Goal: Task Accomplishment & Management: Manage account settings

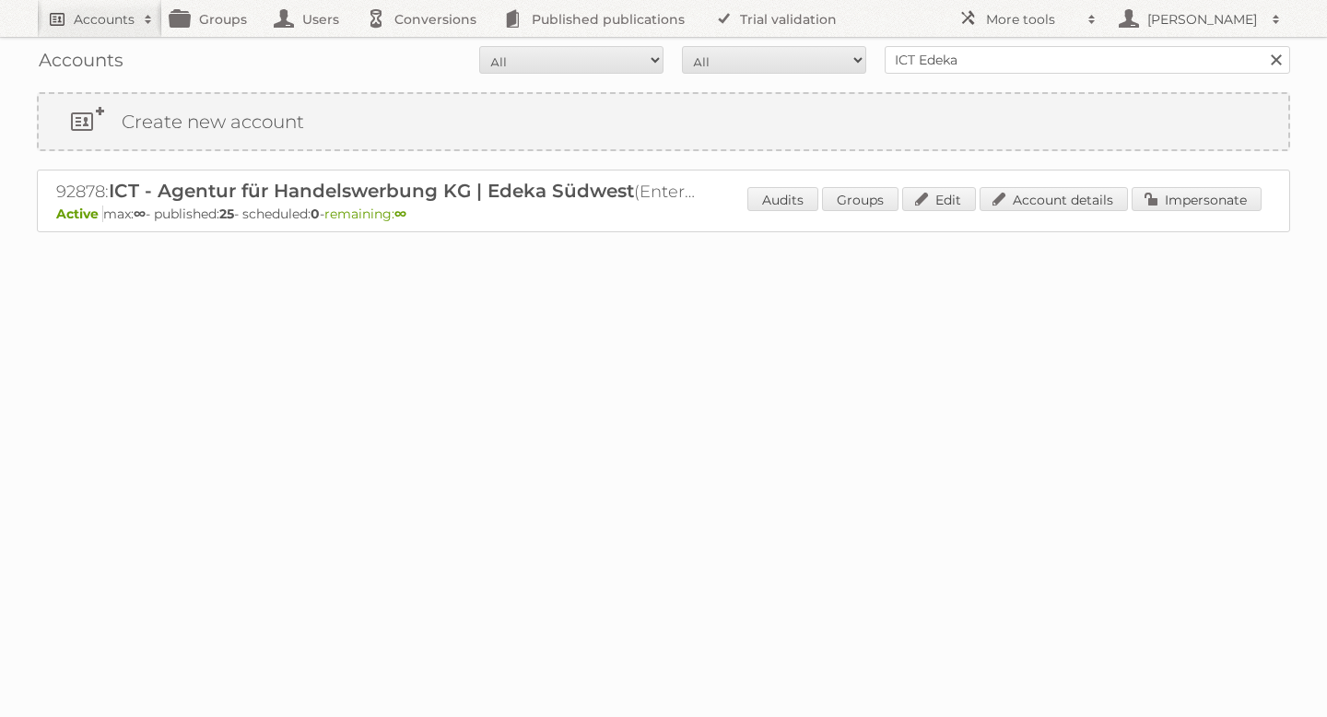
click at [98, 22] on h2 "Accounts" at bounding box center [104, 19] width 61 height 18
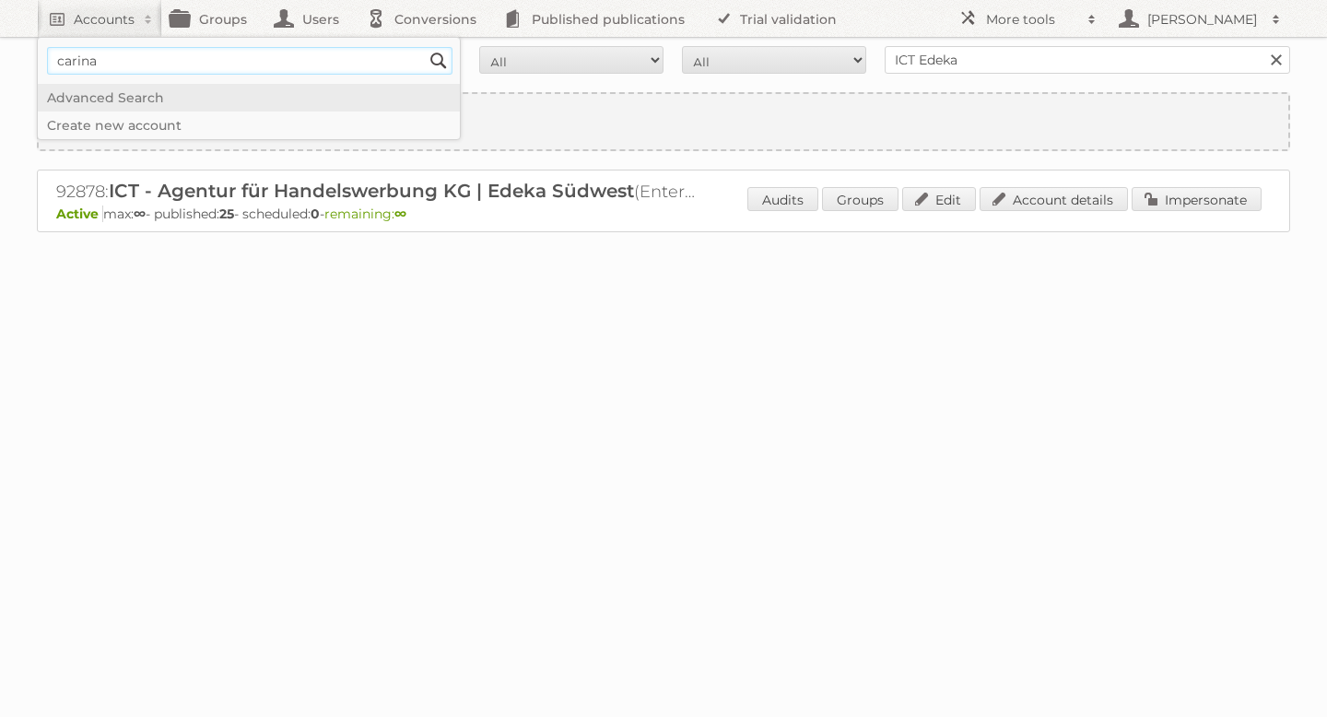
type input"] "[PERSON_NAME]"
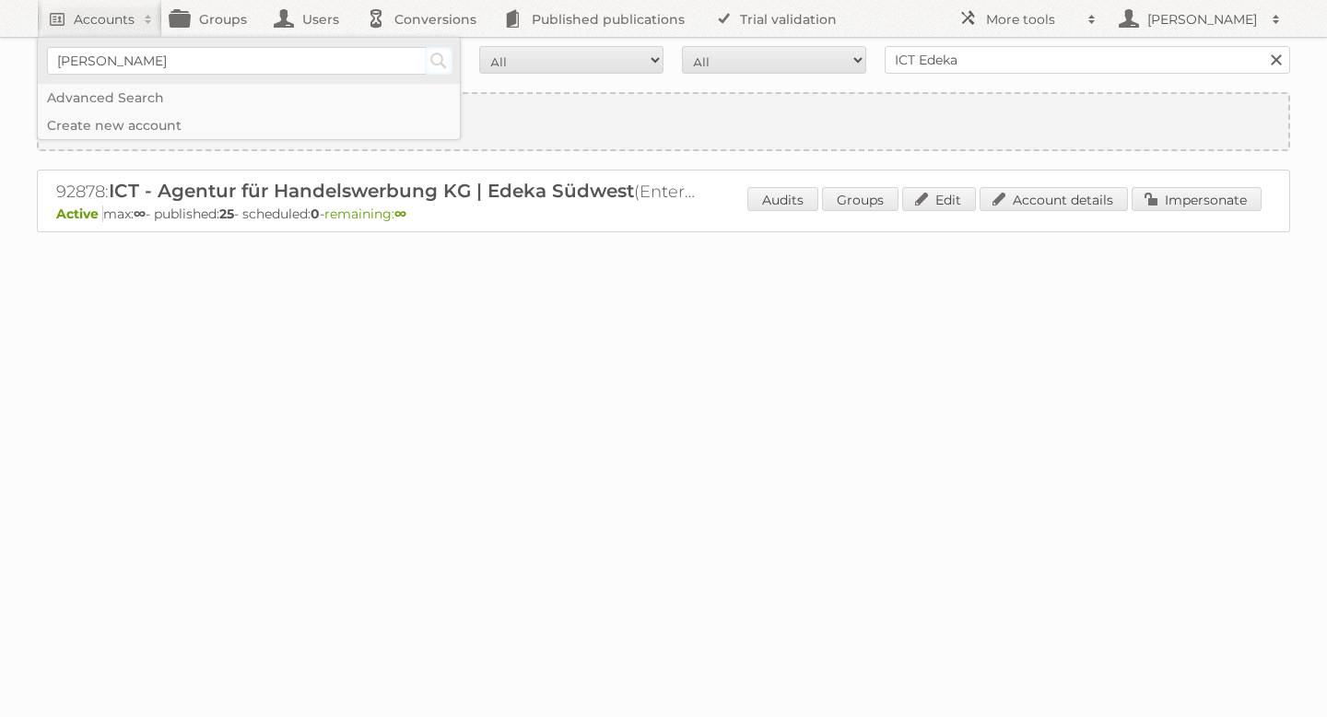
click at [437, 63] on input "Search" at bounding box center [439, 61] width 28 height 28
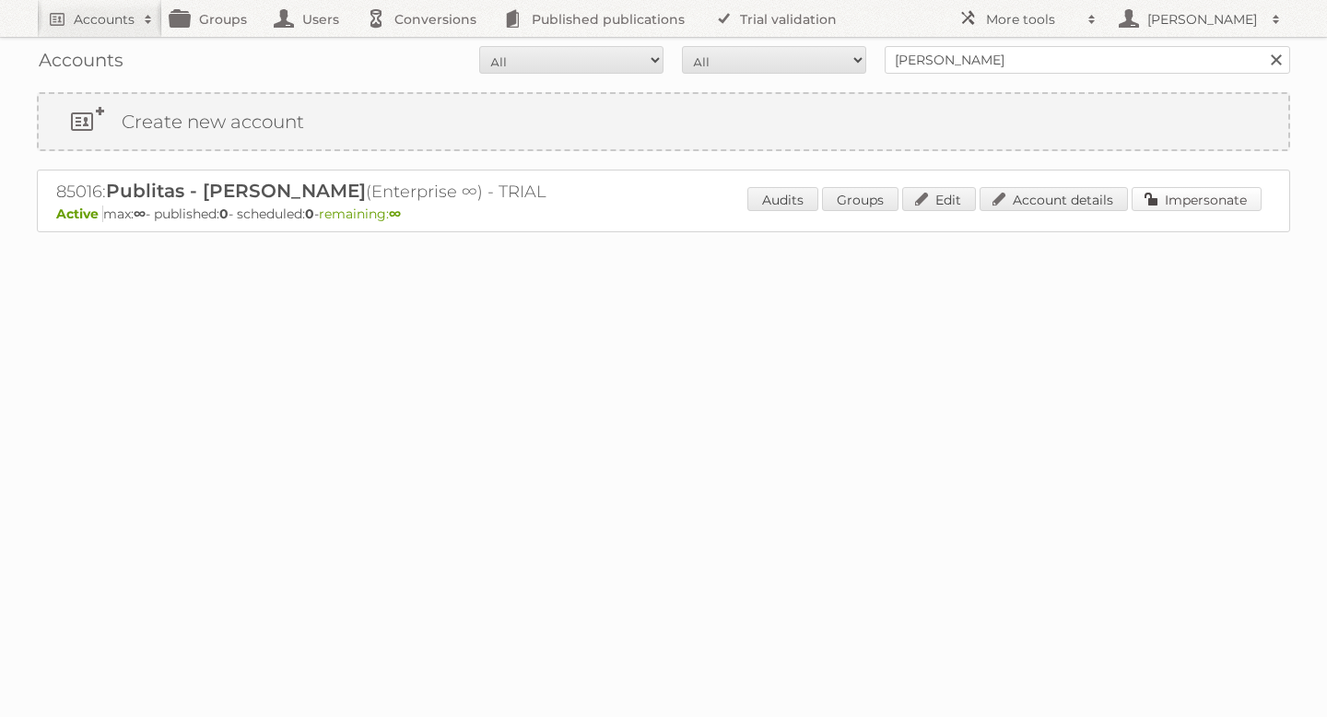
click at [1198, 204] on link "Impersonate" at bounding box center [1197, 199] width 130 height 24
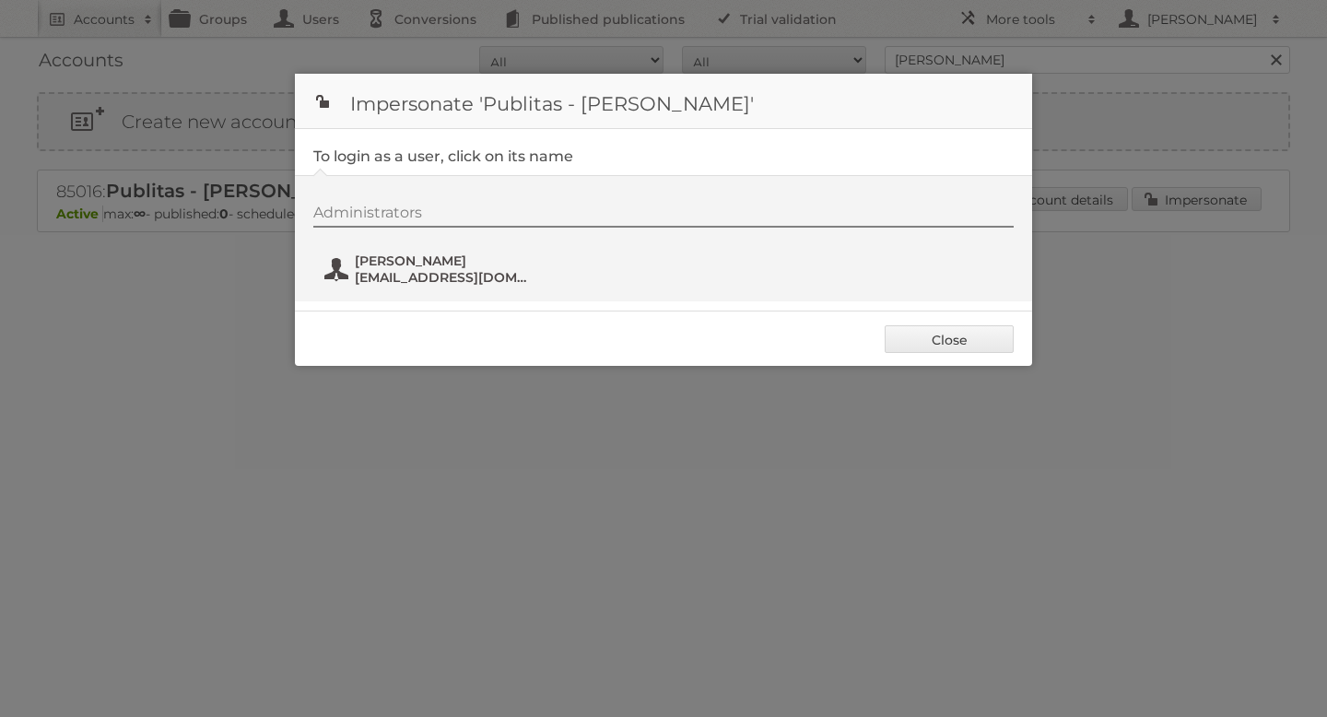
click at [404, 266] on span "[PERSON_NAME]" at bounding box center [444, 261] width 179 height 17
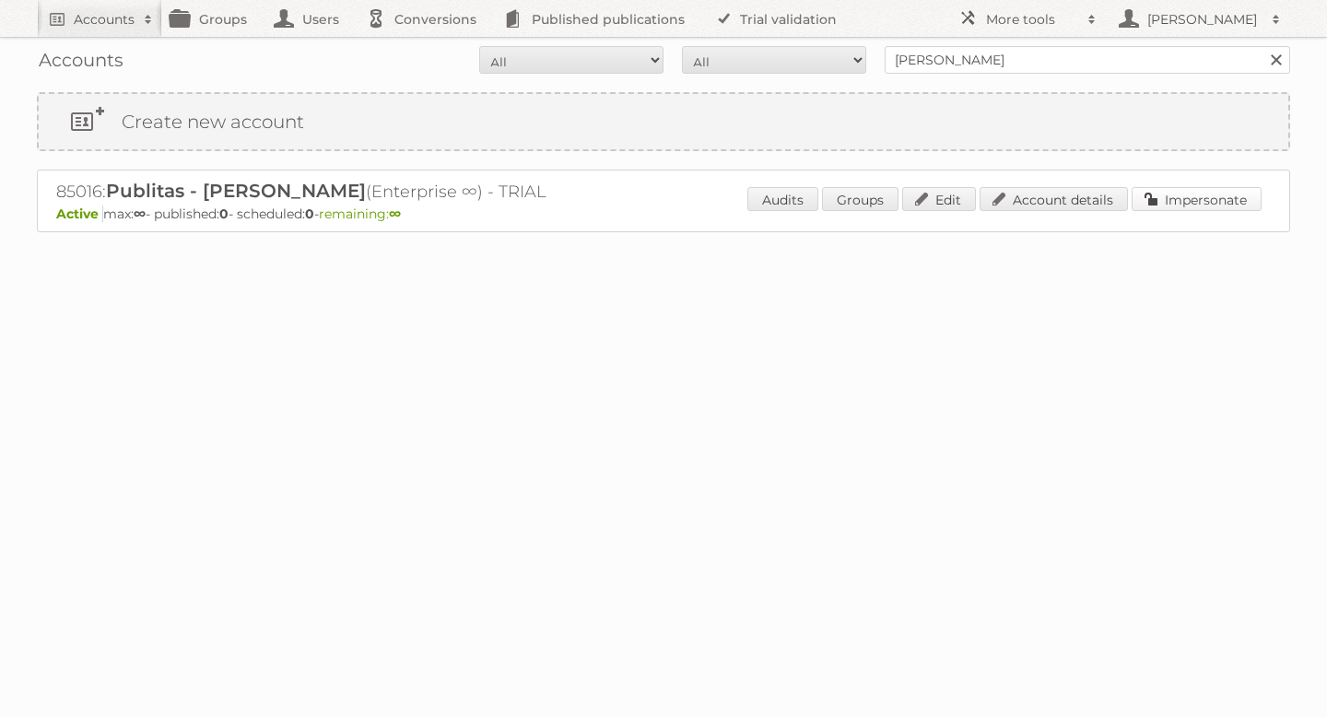
click at [1208, 194] on link "Impersonate" at bounding box center [1197, 199] width 130 height 24
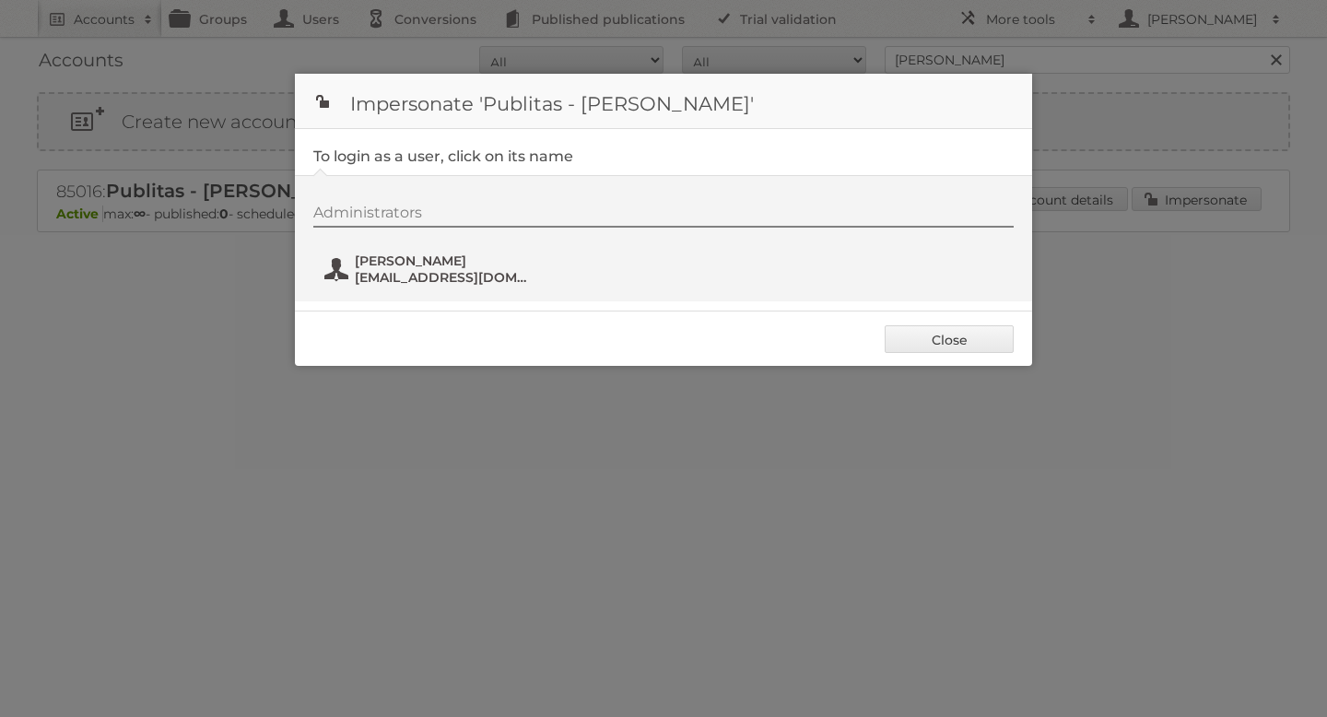
click at [407, 258] on span "[PERSON_NAME]" at bounding box center [444, 261] width 179 height 17
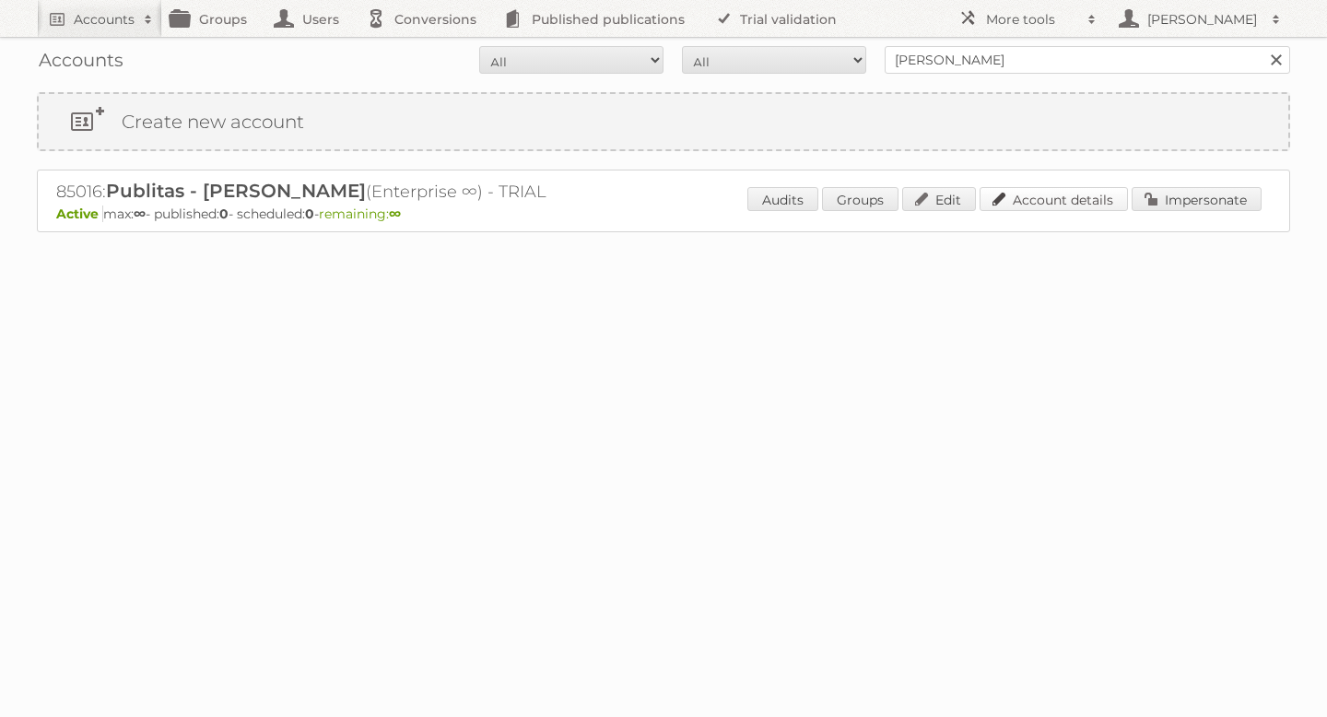
click at [1053, 197] on link "Account details" at bounding box center [1054, 199] width 148 height 24
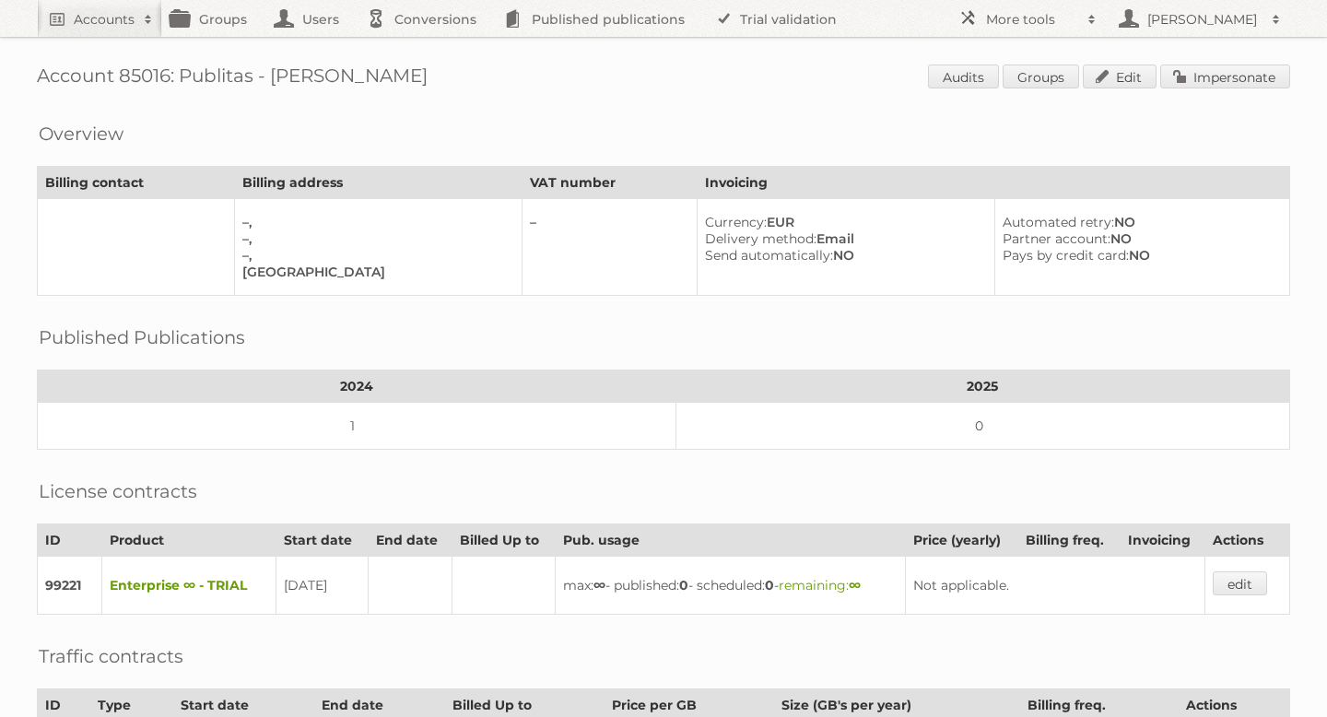
scroll to position [298, 0]
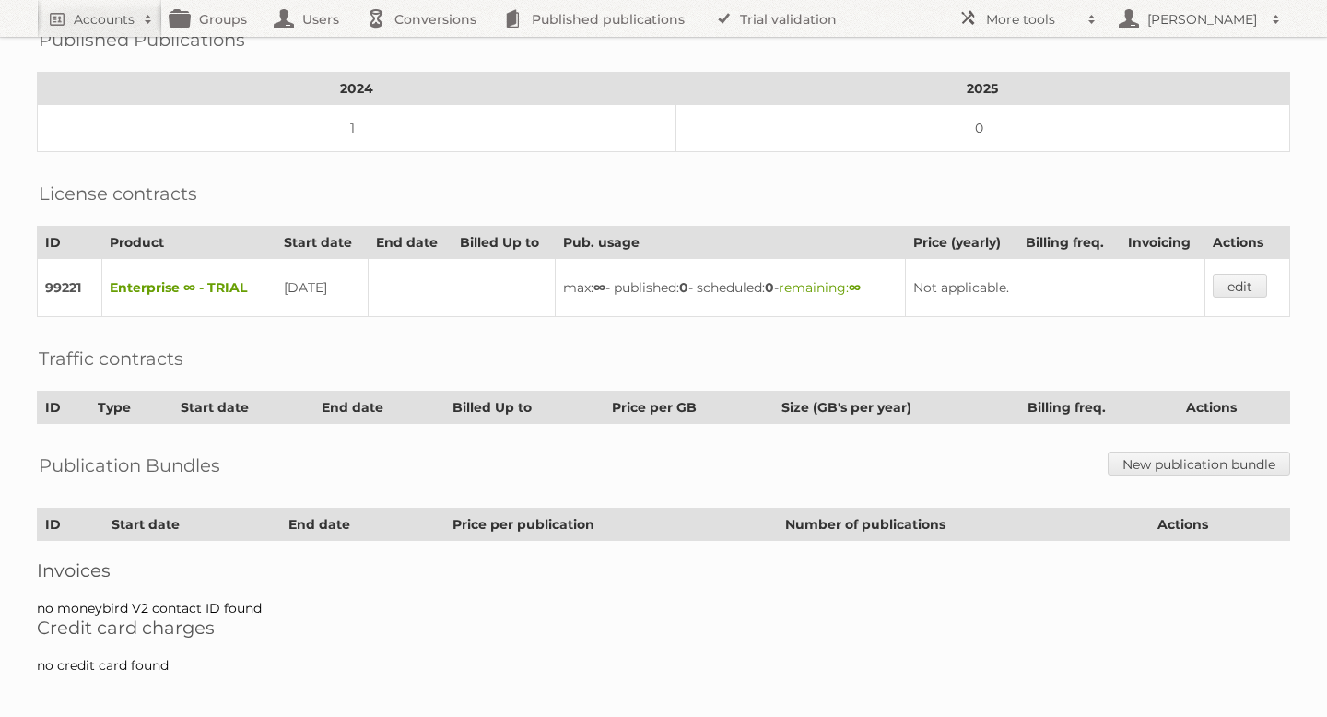
click at [1247, 259] on td "edit" at bounding box center [1248, 288] width 85 height 58
click at [1247, 274] on link "edit" at bounding box center [1240, 286] width 54 height 24
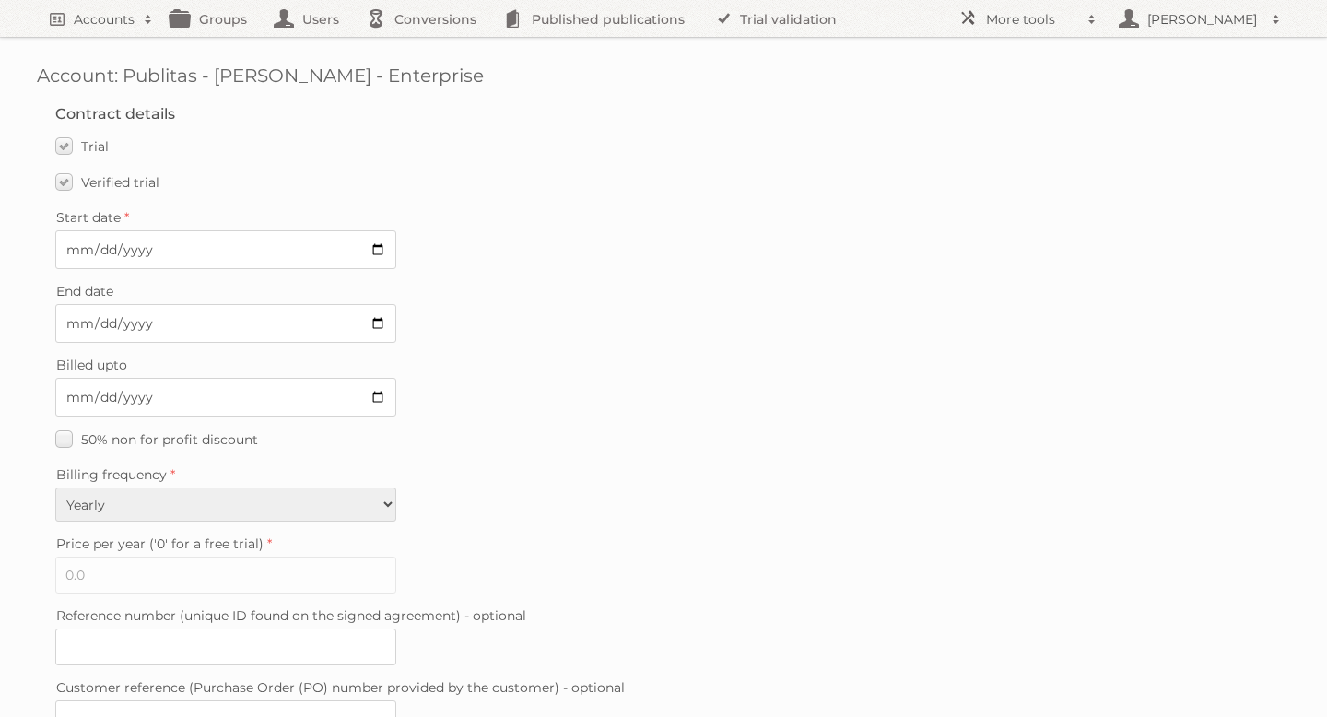
scroll to position [497, 0]
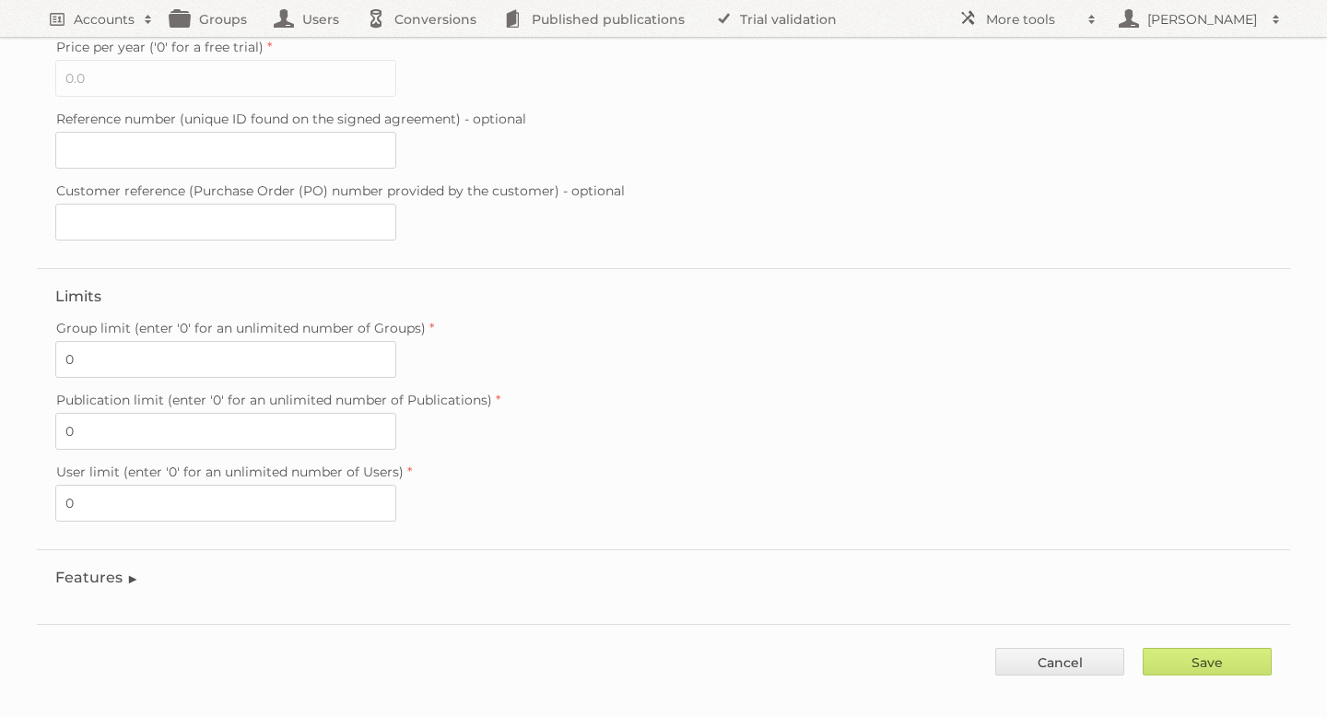
click at [102, 569] on legend "Features" at bounding box center [97, 578] width 84 height 18
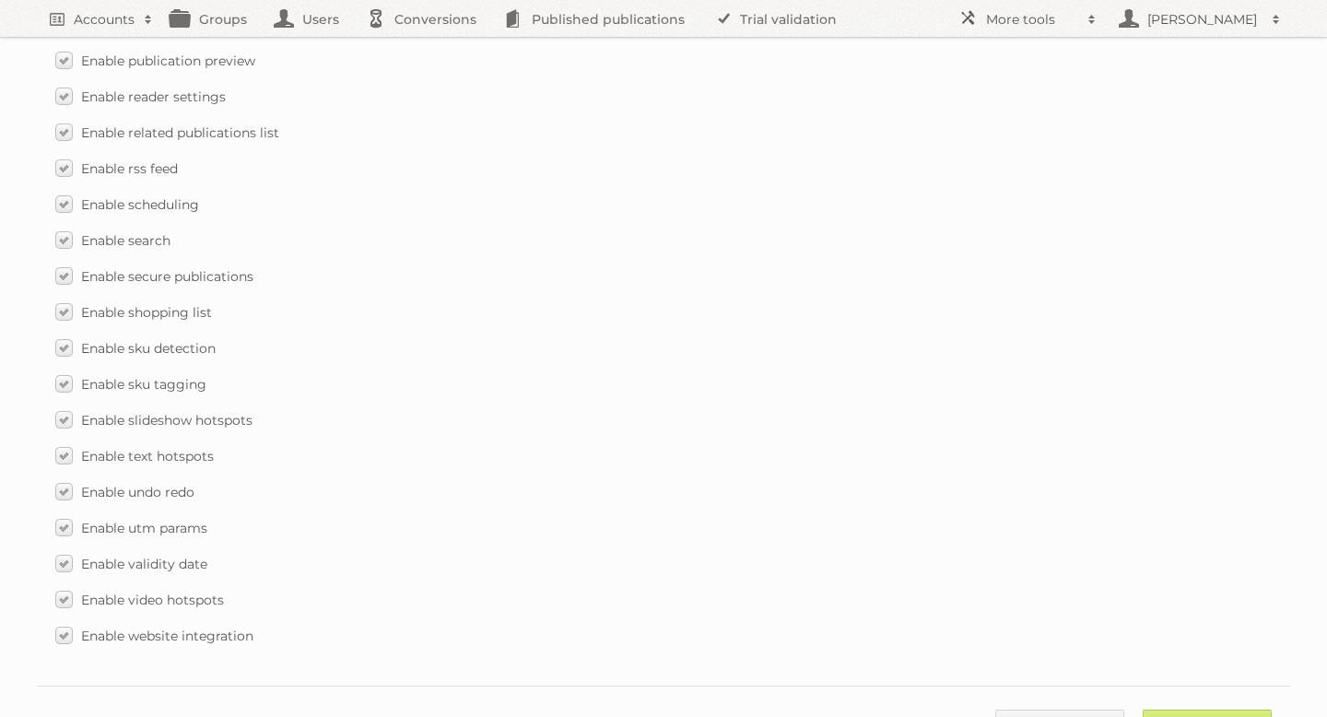
scroll to position [2689, 0]
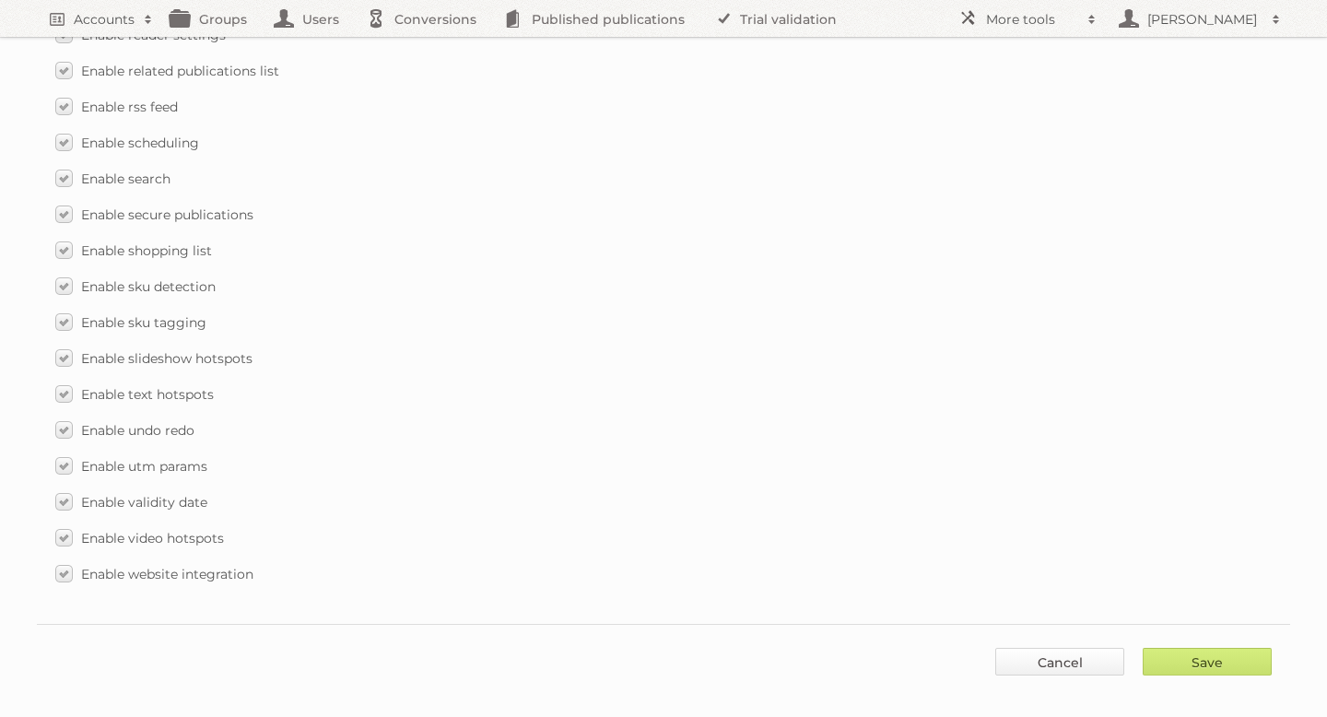
click at [1064, 648] on link "Cancel" at bounding box center [1059, 662] width 129 height 28
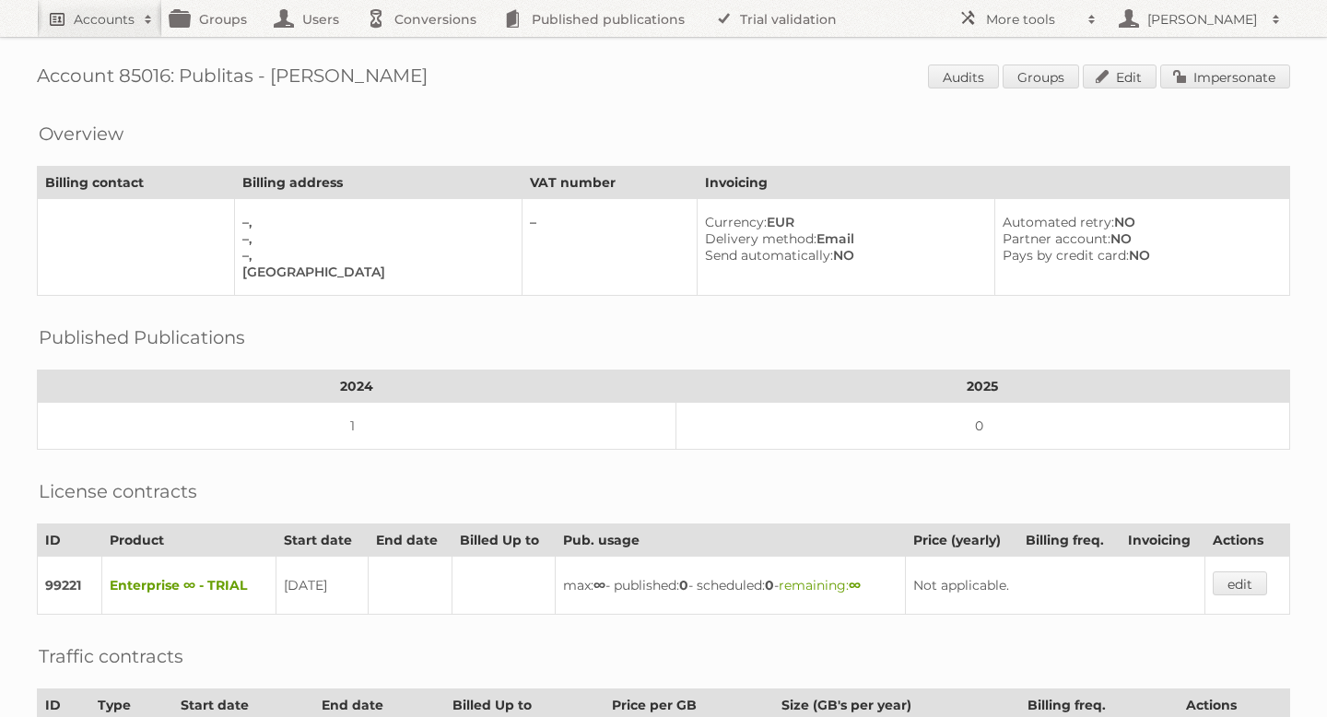
click at [124, 24] on h2 "Accounts" at bounding box center [104, 19] width 61 height 18
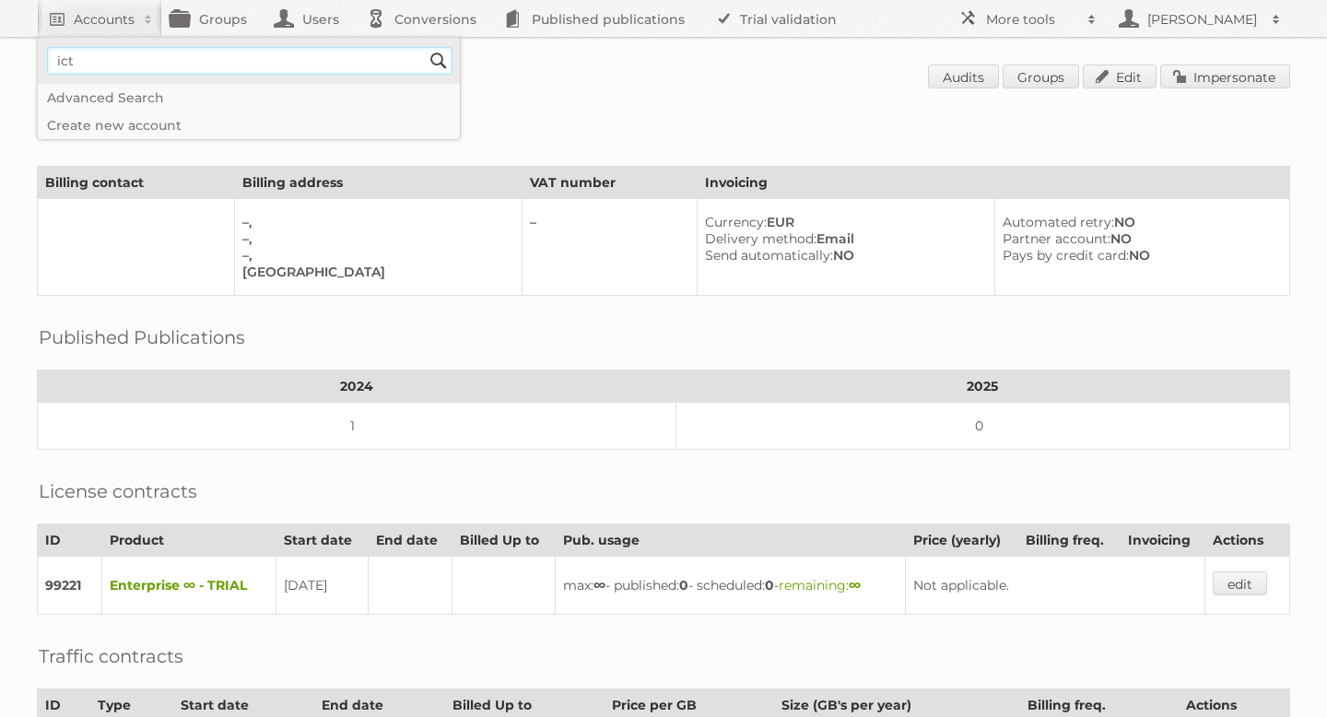
type input"] "ICT Edeka"
click at [443, 63] on input "Search" at bounding box center [439, 61] width 28 height 28
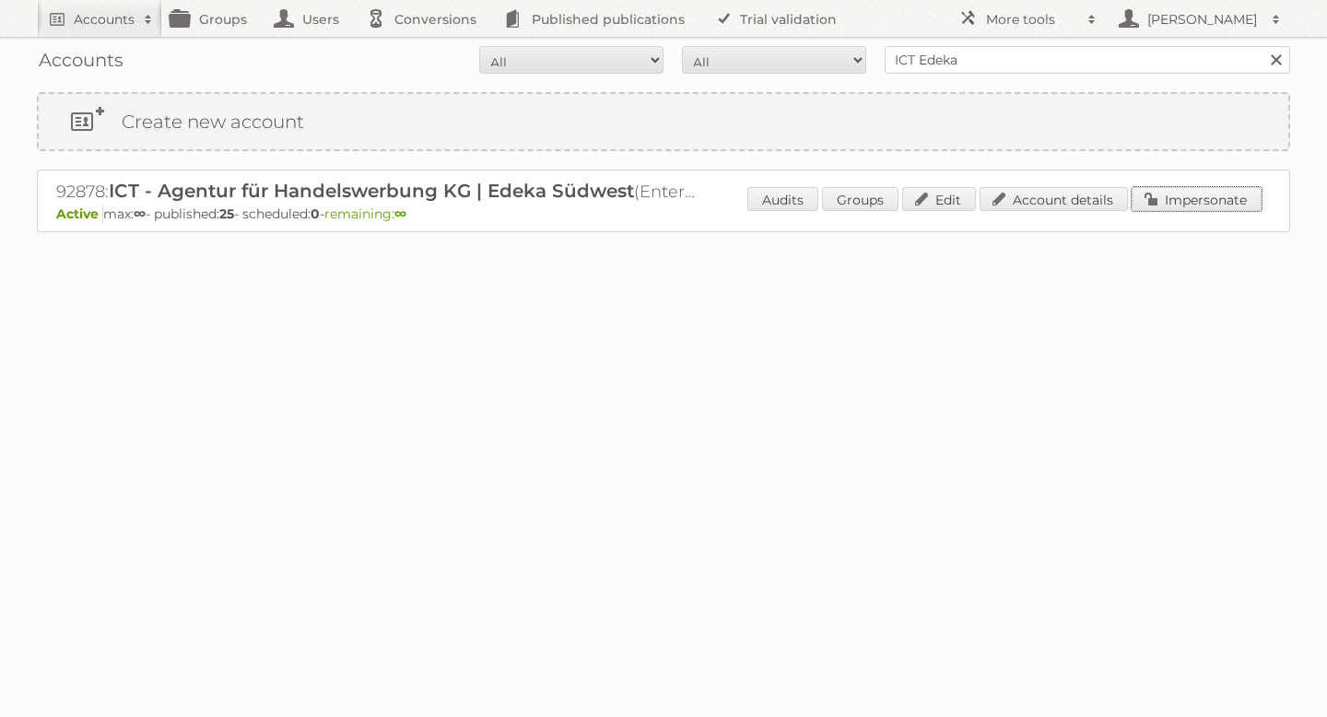
click at [1217, 194] on link "Impersonate" at bounding box center [1197, 199] width 130 height 24
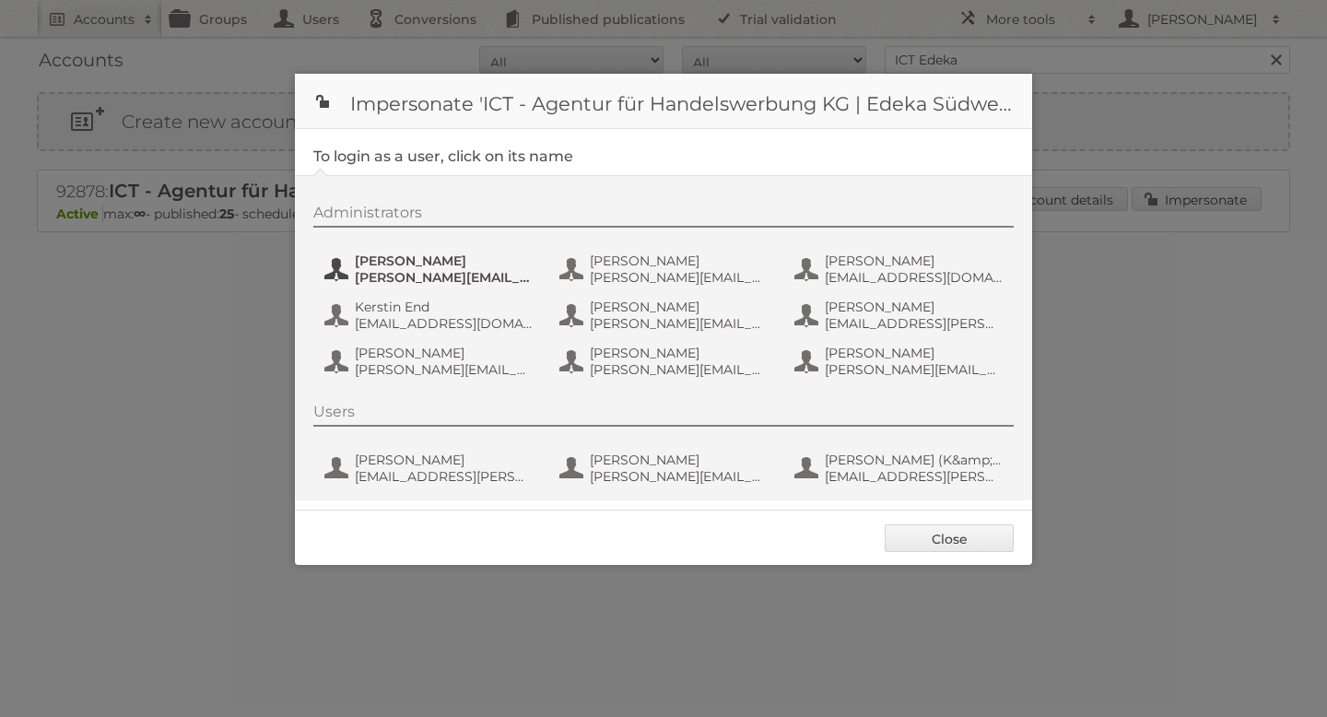
click at [416, 265] on span "[PERSON_NAME]" at bounding box center [444, 261] width 179 height 17
